Goal: Find specific page/section: Find specific page/section

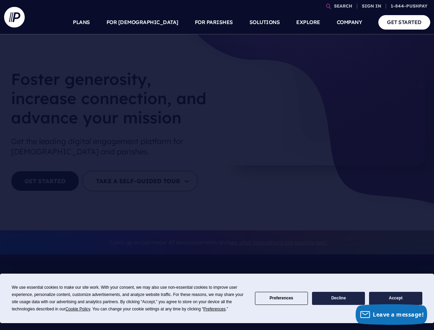
click at [217, 165] on section at bounding box center [217, 165] width 434 height 330
click at [79, 309] on span "Cookie Policy" at bounding box center [77, 308] width 25 height 5
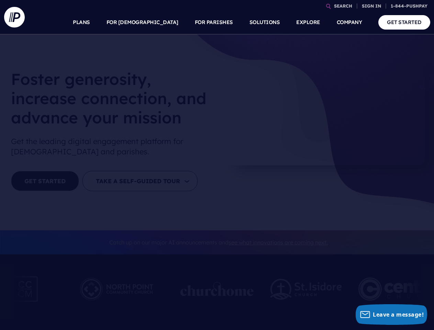
click at [215, 309] on div at bounding box center [216, 292] width 73 height 38
click at [281, 298] on img at bounding box center [305, 289] width 71 height 21
click at [338, 298] on img at bounding box center [305, 289] width 71 height 21
click at [395, 298] on img at bounding box center [399, 289] width 82 height 38
click at [343, 6] on link "SEARCH" at bounding box center [343, 6] width 24 height 12
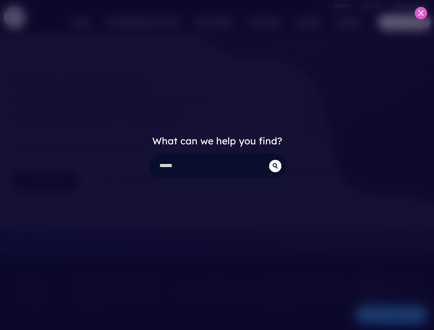
click at [371, 6] on div "What can we help you find?" at bounding box center [217, 165] width 434 height 330
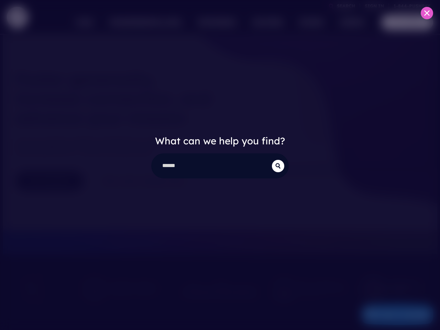
click at [159, 22] on div "What can we help you find?" at bounding box center [220, 165] width 440 height 330
click at [214, 22] on div "What can we help you find?" at bounding box center [220, 165] width 440 height 330
